Goal: Information Seeking & Learning: Learn about a topic

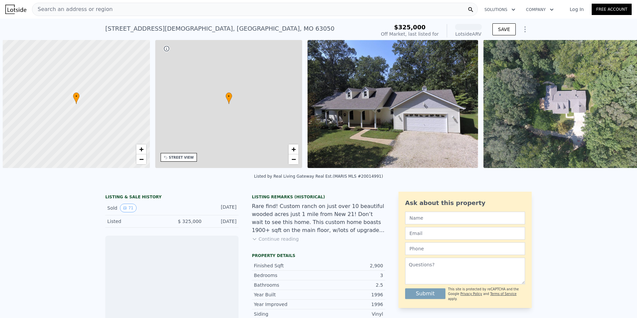
scroll to position [0, 3]
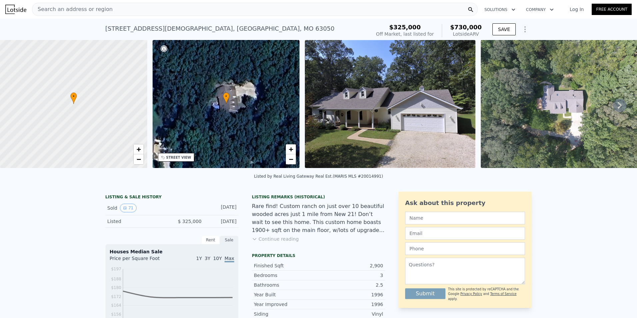
click at [616, 107] on icon at bounding box center [619, 105] width 13 height 13
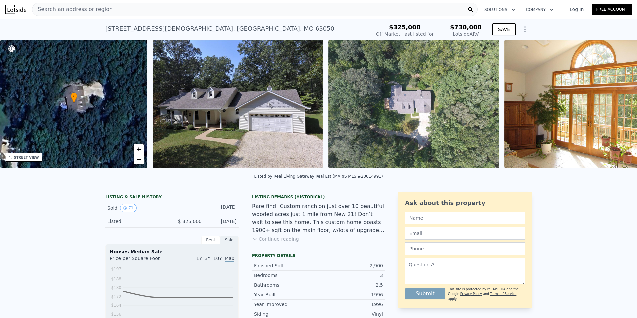
scroll to position [0, 155]
click at [617, 108] on icon at bounding box center [619, 105] width 4 height 7
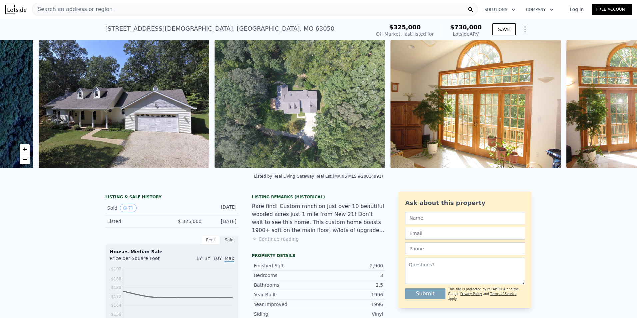
scroll to position [0, 305]
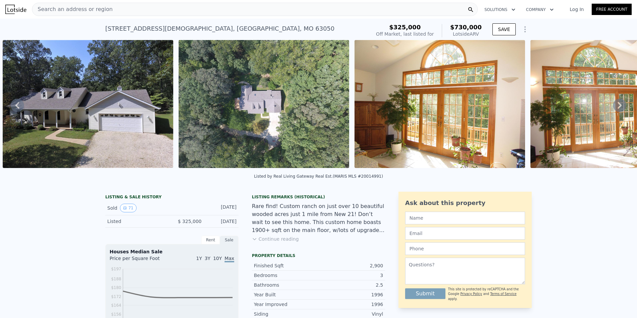
click at [101, 114] on img at bounding box center [88, 104] width 171 height 128
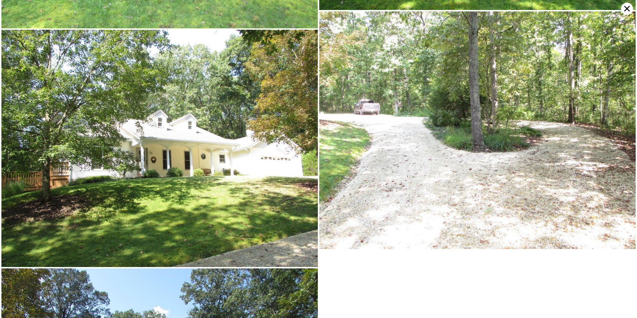
scroll to position [8191, 0]
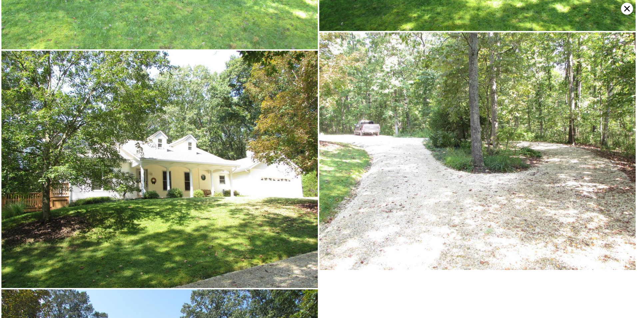
click at [624, 6] on icon at bounding box center [627, 9] width 12 height 12
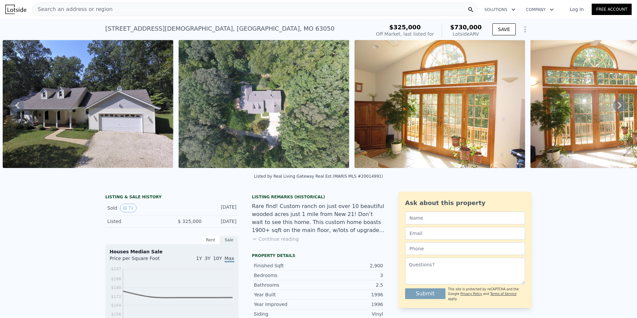
click at [272, 241] on button "Continue reading" at bounding box center [275, 238] width 47 height 7
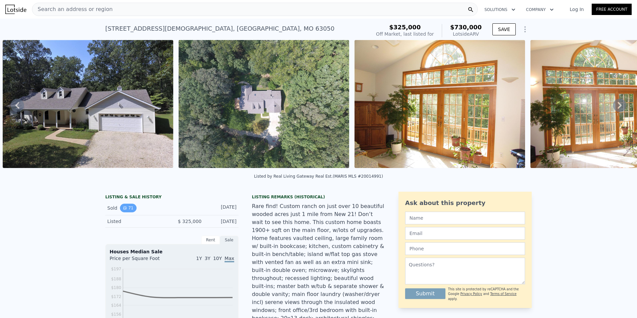
click at [126, 211] on button "71" at bounding box center [128, 207] width 16 height 9
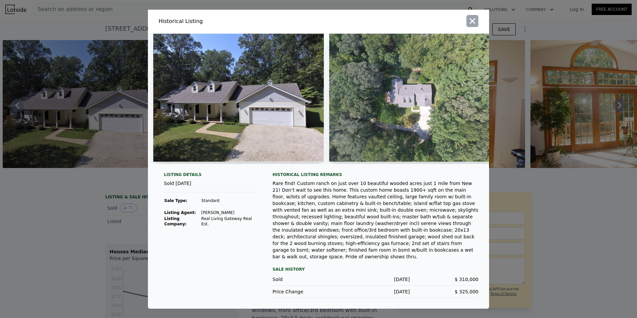
click at [474, 24] on icon "button" at bounding box center [473, 21] width 6 height 6
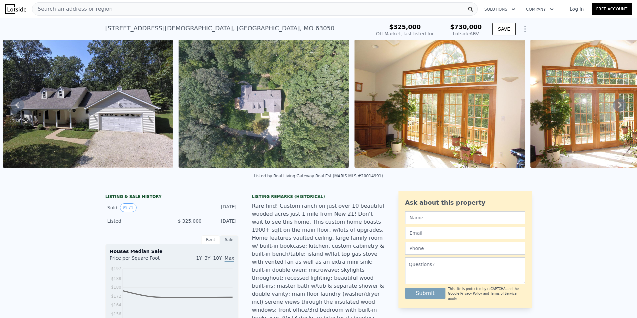
scroll to position [0, 0]
click at [331, 236] on div "Rare find! Custom ranch on just over 10 beautiful wooded acres just 1 mile from…" at bounding box center [318, 290] width 133 height 176
click at [601, 108] on img at bounding box center [615, 104] width 171 height 128
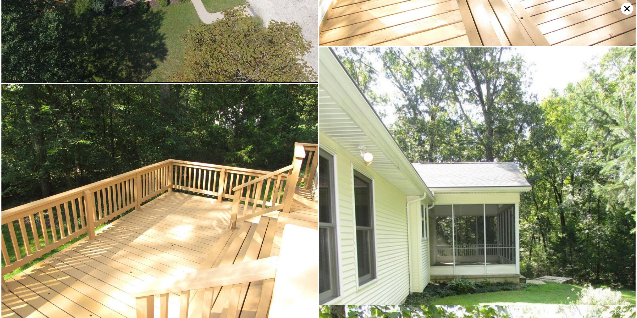
scroll to position [6947, 0]
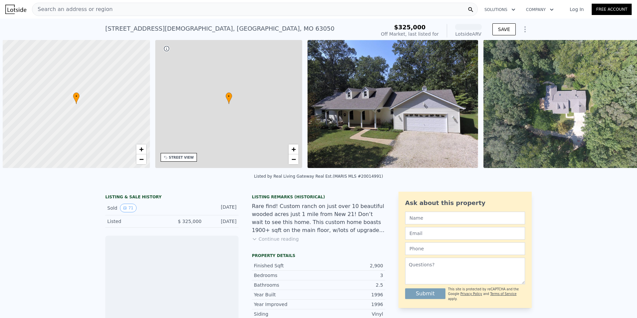
scroll to position [0, 3]
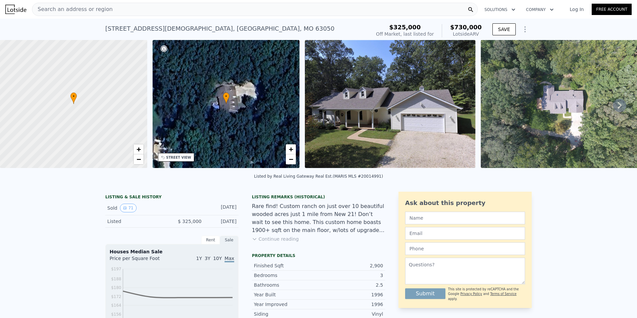
click at [613, 108] on icon at bounding box center [619, 105] width 13 height 13
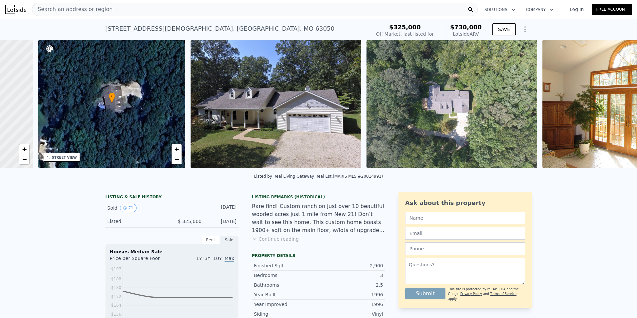
scroll to position [0, 155]
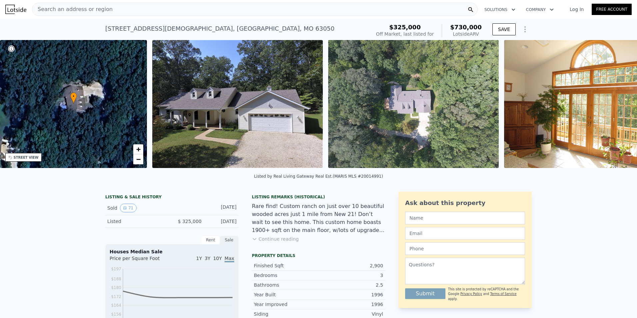
click at [610, 108] on div "• + − • + − STREET VIEW Loading... SATELLITE VIEW" at bounding box center [318, 105] width 637 height 130
